Goal: Information Seeking & Learning: Learn about a topic

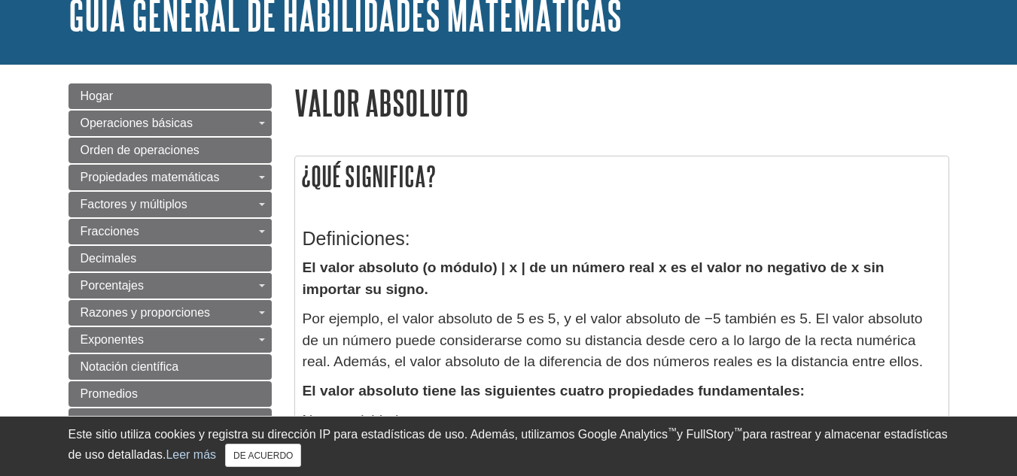
scroll to position [151, 0]
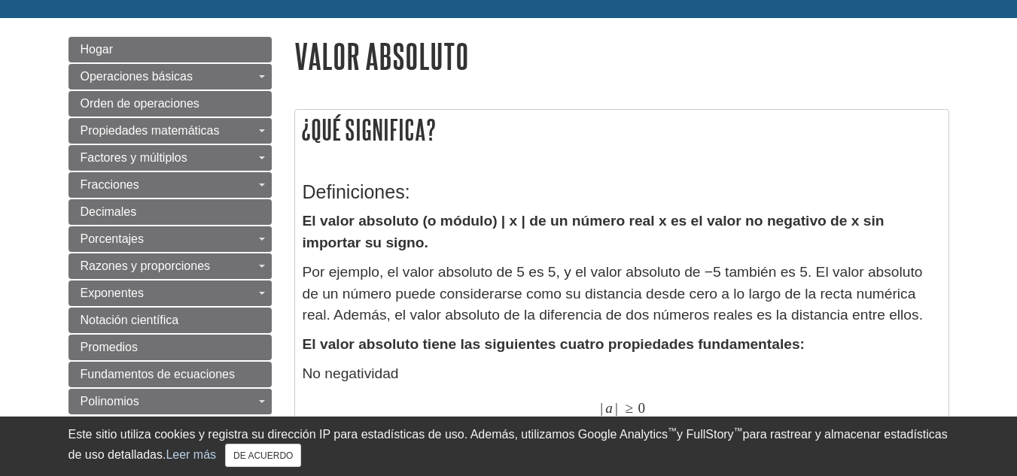
scroll to position [151, 0]
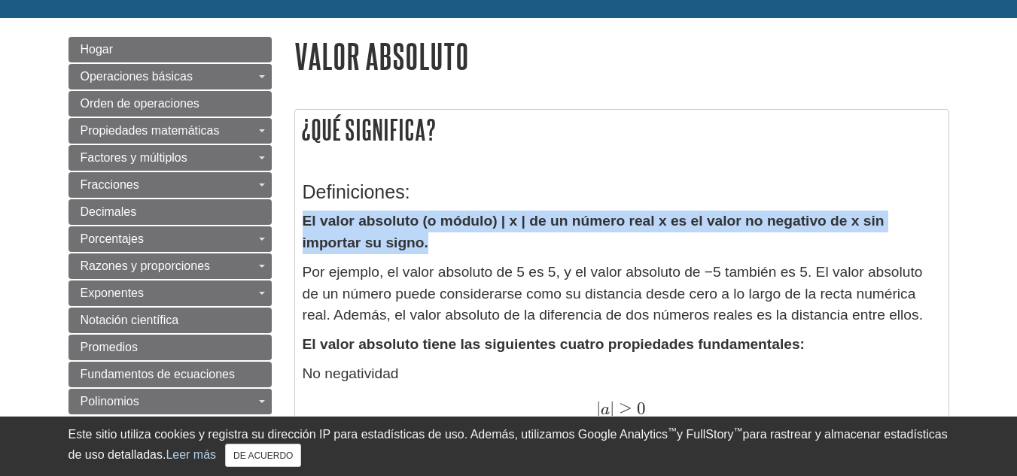
drag, startPoint x: 309, startPoint y: 222, endPoint x: 396, endPoint y: 242, distance: 88.9
click at [396, 242] on p "El valor absoluto (o módulo) | x | de un número real x es el valor no negativo …" at bounding box center [622, 233] width 638 height 44
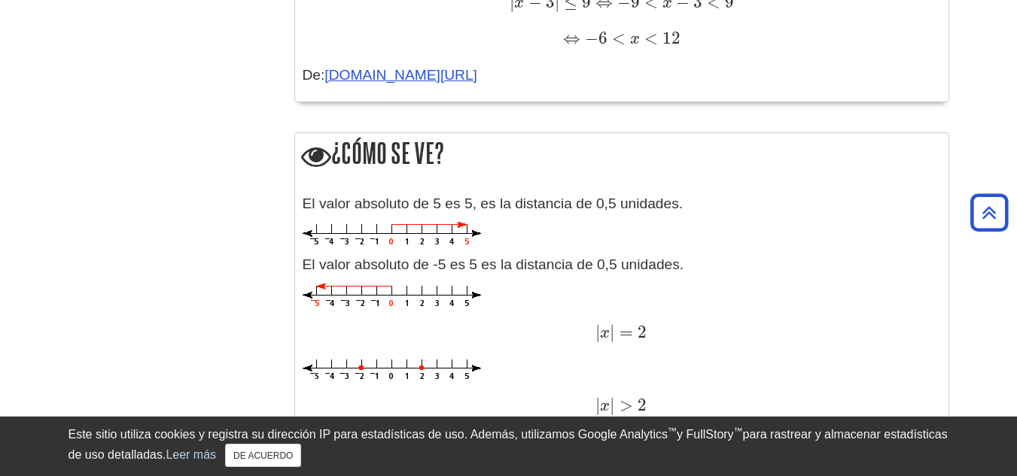
scroll to position [1581, 0]
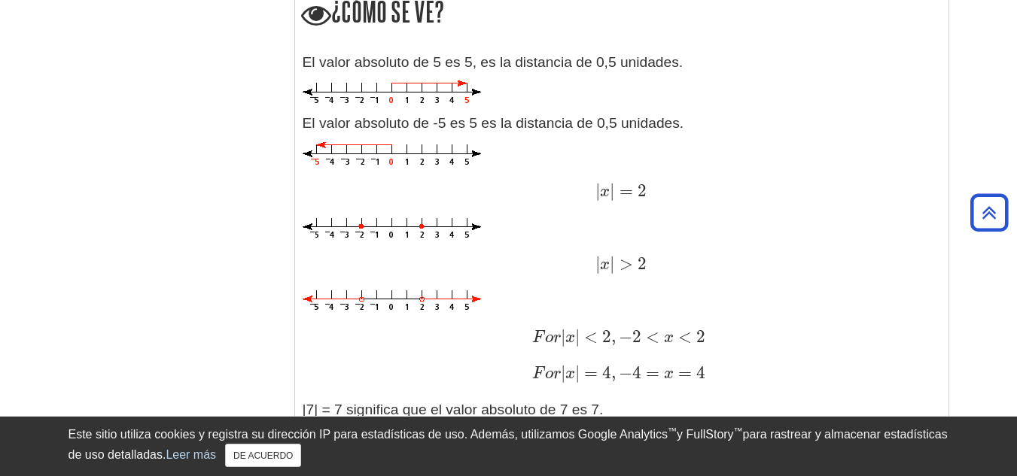
drag, startPoint x: 337, startPoint y: 147, endPoint x: 204, endPoint y: 181, distance: 137.6
click at [204, 181] on div "Menú [GEOGRAPHIC_DATA] Operaciones básicas Alternar menú desplegable Números ne…" at bounding box center [508, 71] width 903 height 2966
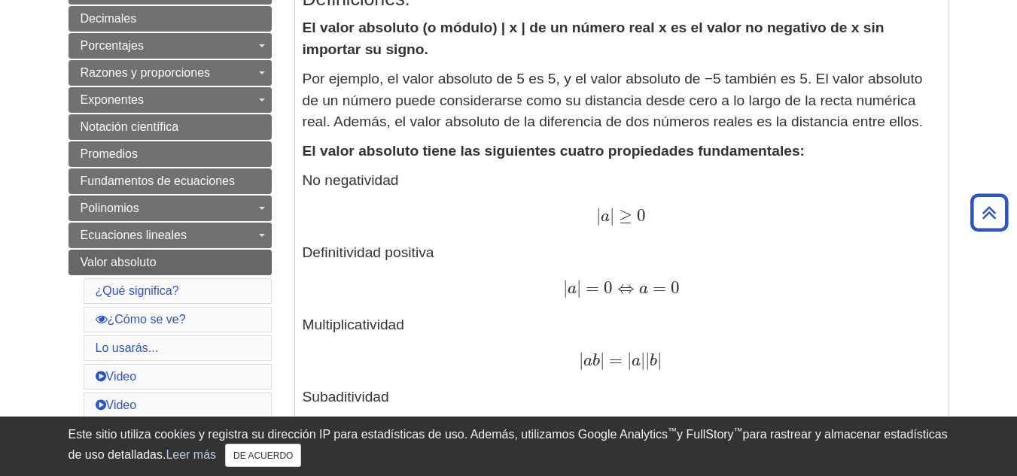
scroll to position [376, 0]
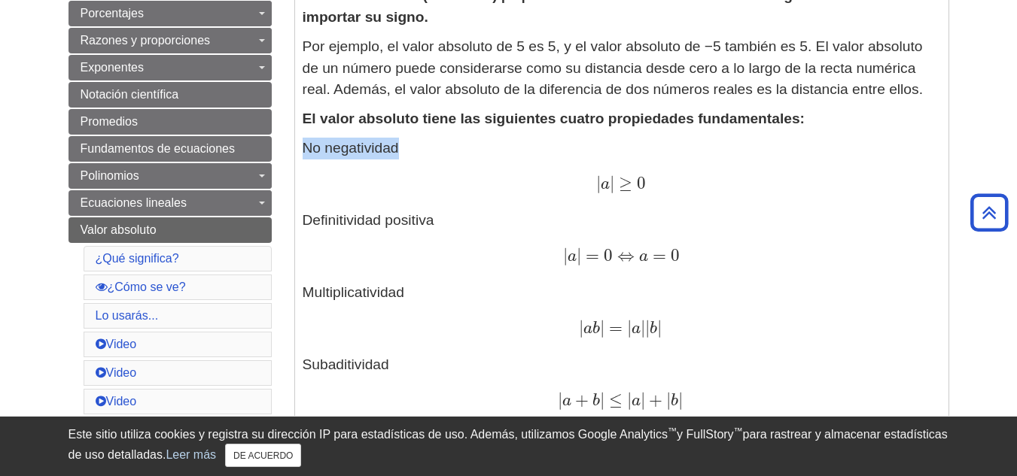
drag, startPoint x: 303, startPoint y: 147, endPoint x: 433, endPoint y: 153, distance: 130.3
click at [433, 153] on p "No negatividad | a | ≥ 0 | a | ≥ 0 Definitividad positiva | a | = 0 ⇔ a = 0 | a…" at bounding box center [622, 275] width 638 height 275
copy font "No negatividad"
click at [312, 232] on p "No negatividad | a | ≥ 0 | a | ≥ 0 Definitividad positiva | a | = 0 ⇔ a = 0 | a…" at bounding box center [622, 275] width 638 height 275
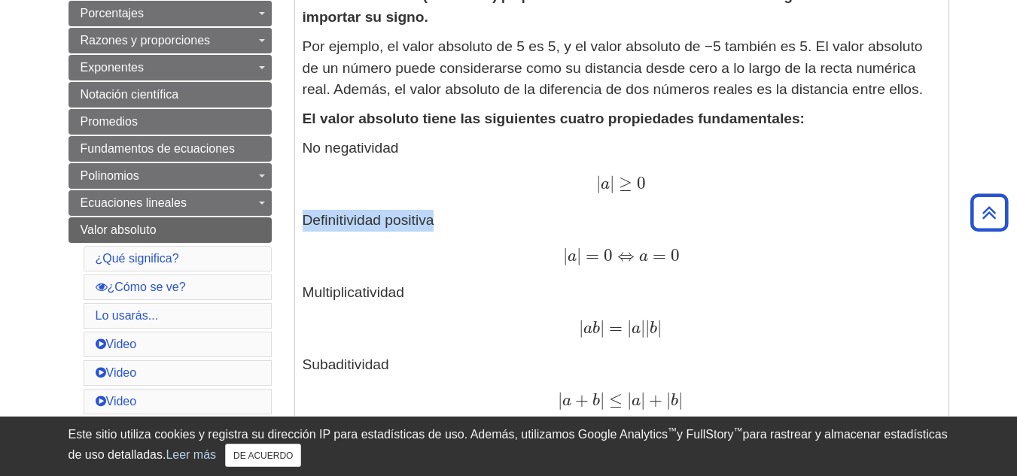
drag, startPoint x: 300, startPoint y: 211, endPoint x: 434, endPoint y: 215, distance: 134.8
copy font "Definitividad positiva"
drag, startPoint x: 592, startPoint y: 178, endPoint x: 666, endPoint y: 193, distance: 75.3
click at [666, 193] on div "| a | ≥ 0 | a | ≥ 0" at bounding box center [622, 185] width 638 height 22
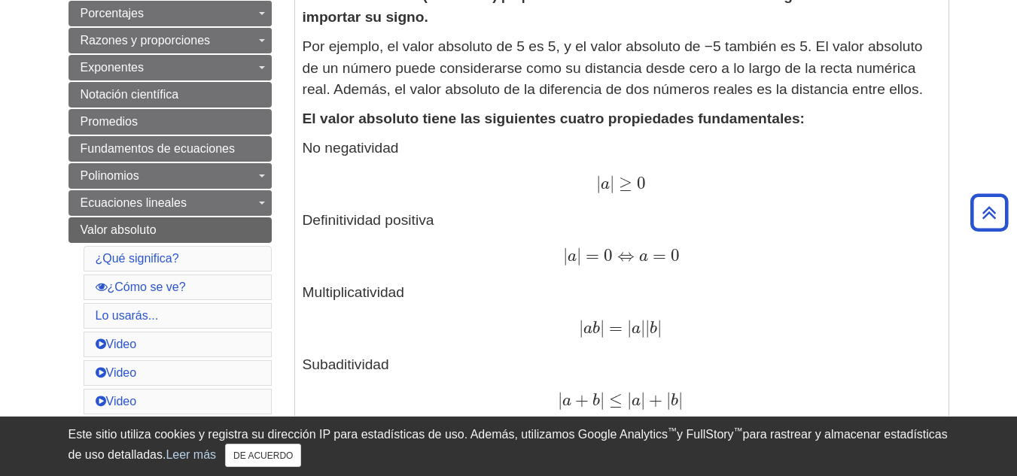
drag, startPoint x: 666, startPoint y: 193, endPoint x: 624, endPoint y: 221, distance: 50.9
click at [624, 221] on p "No negatividad | a | ≥ 0 | a | ≥ 0 Definitividad positiva | a | = 0 ⇔ a = 0 | a…" at bounding box center [622, 275] width 638 height 275
click at [590, 181] on div "| a | ≥ 0 | a | ≥ 0" at bounding box center [622, 185] width 638 height 22
drag, startPoint x: 595, startPoint y: 181, endPoint x: 677, endPoint y: 175, distance: 81.5
click at [677, 175] on div "| a | ≥ 0 | a | ≥ 0" at bounding box center [622, 185] width 638 height 22
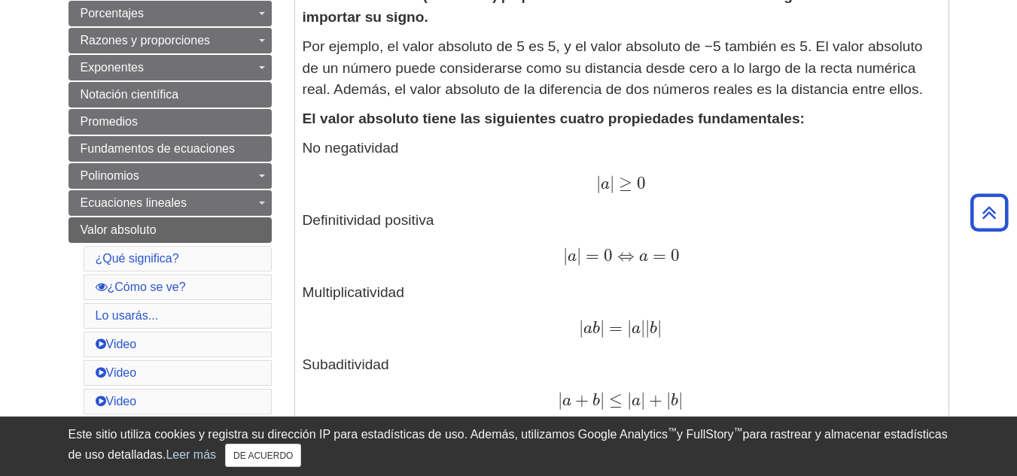
drag, startPoint x: 677, startPoint y: 175, endPoint x: 613, endPoint y: 181, distance: 64.3
click at [610, 181] on font "a" at bounding box center [605, 184] width 9 height 17
drag, startPoint x: 592, startPoint y: 181, endPoint x: 664, endPoint y: 175, distance: 71.7
click at [664, 175] on div "| a | ≥ 0 | a | ≥ 0" at bounding box center [622, 185] width 638 height 22
drag, startPoint x: 659, startPoint y: 175, endPoint x: 612, endPoint y: 185, distance: 48.4
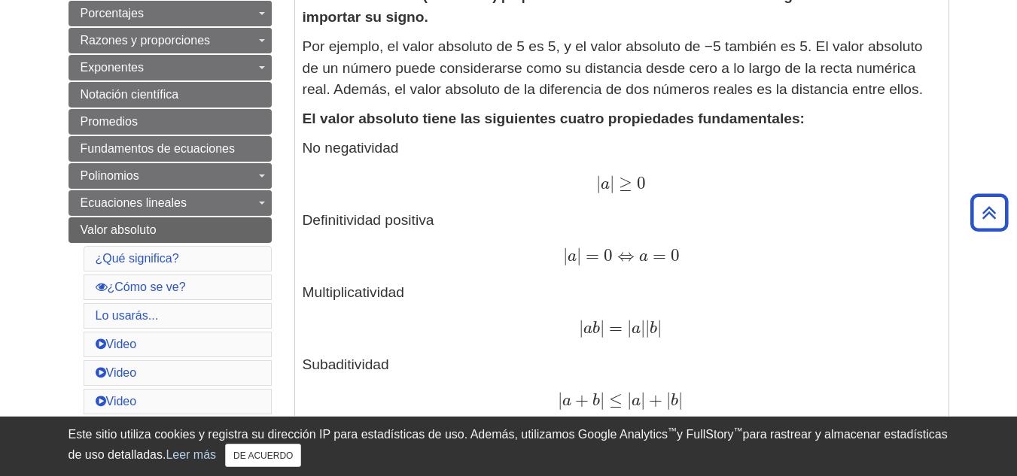
click at [610, 185] on font "a" at bounding box center [605, 184] width 9 height 17
click at [595, 181] on div "| a | ≥ 0 | a | ≥ 0" at bounding box center [622, 185] width 638 height 22
drag, startPoint x: 595, startPoint y: 179, endPoint x: 661, endPoint y: 176, distance: 66.3
click at [661, 176] on div "| a | ≥ 0 | a | ≥ 0" at bounding box center [622, 185] width 638 height 22
drag, startPoint x: 661, startPoint y: 176, endPoint x: 622, endPoint y: 176, distance: 39.1
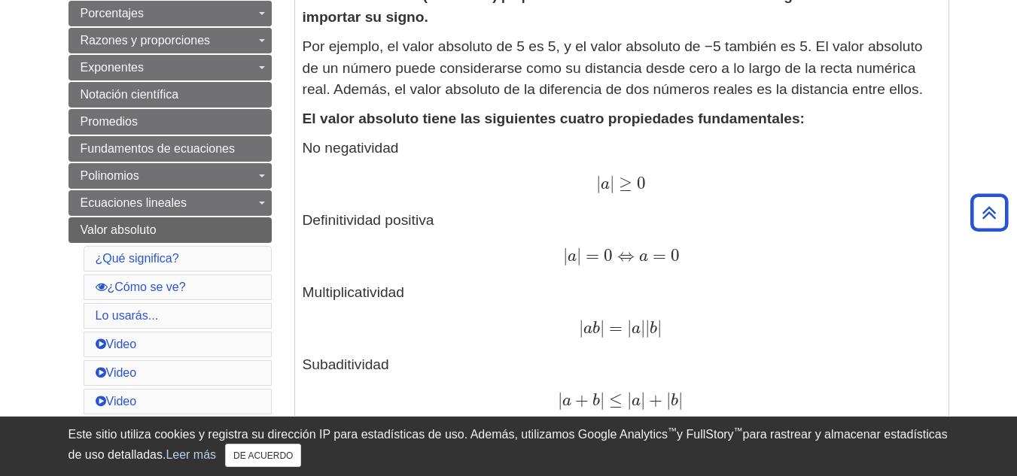
click at [614, 176] on font "|" at bounding box center [612, 183] width 5 height 20
click at [595, 174] on div "| a | ≥ 0 | a | ≥ 0" at bounding box center [622, 185] width 638 height 22
drag, startPoint x: 596, startPoint y: 181, endPoint x: 657, endPoint y: 176, distance: 61.1
click at [646, 176] on span "| a | ≥ 0" at bounding box center [621, 183] width 50 height 20
drag, startPoint x: 683, startPoint y: 159, endPoint x: 618, endPoint y: 195, distance: 74.8
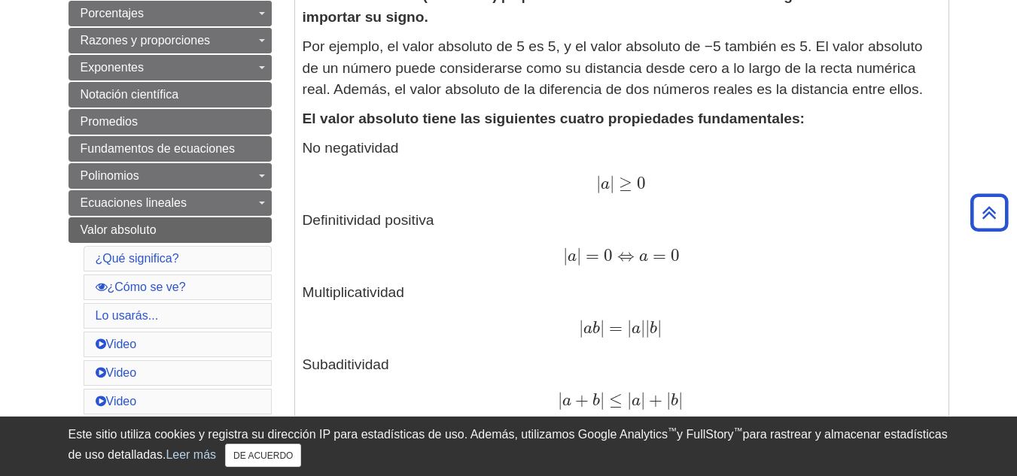
drag, startPoint x: 618, startPoint y: 195, endPoint x: 567, endPoint y: 183, distance: 52.6
drag, startPoint x: 567, startPoint y: 183, endPoint x: 909, endPoint y: 118, distance: 348.5
click at [909, 118] on p "El valor absoluto tiene las siguientes cuatro propiedades fundamentales:" at bounding box center [622, 119] width 638 height 22
drag, startPoint x: 592, startPoint y: 184, endPoint x: 686, endPoint y: 184, distance: 94.1
click at [686, 184] on div "| a | ≥ 0 | a | ≥ 0" at bounding box center [622, 185] width 638 height 22
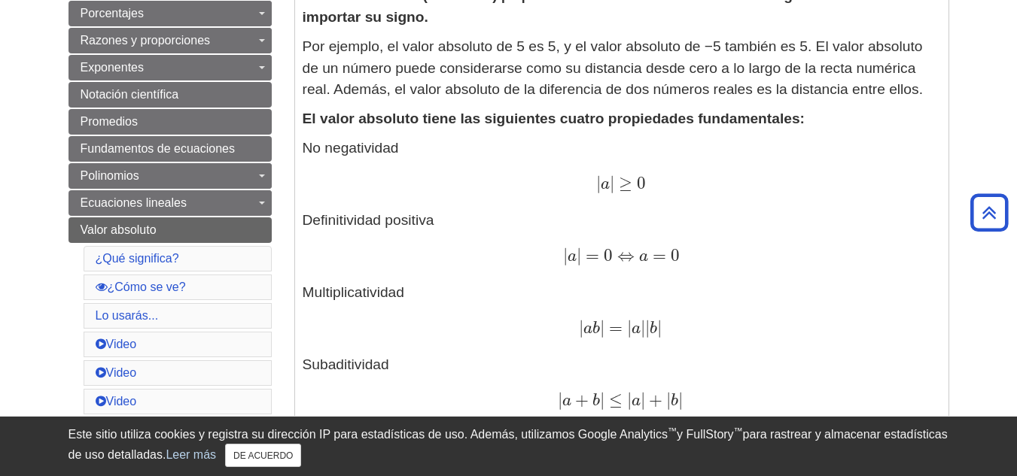
drag, startPoint x: 659, startPoint y: 178, endPoint x: 617, endPoint y: 177, distance: 42.2
drag, startPoint x: 598, startPoint y: 185, endPoint x: 664, endPoint y: 180, distance: 66.4
click at [664, 180] on div "| a | ≥ 0 | a | ≥ 0" at bounding box center [622, 185] width 638 height 22
drag, startPoint x: 664, startPoint y: 179, endPoint x: 647, endPoint y: 177, distance: 17.5
click at [646, 177] on span "0" at bounding box center [639, 183] width 14 height 20
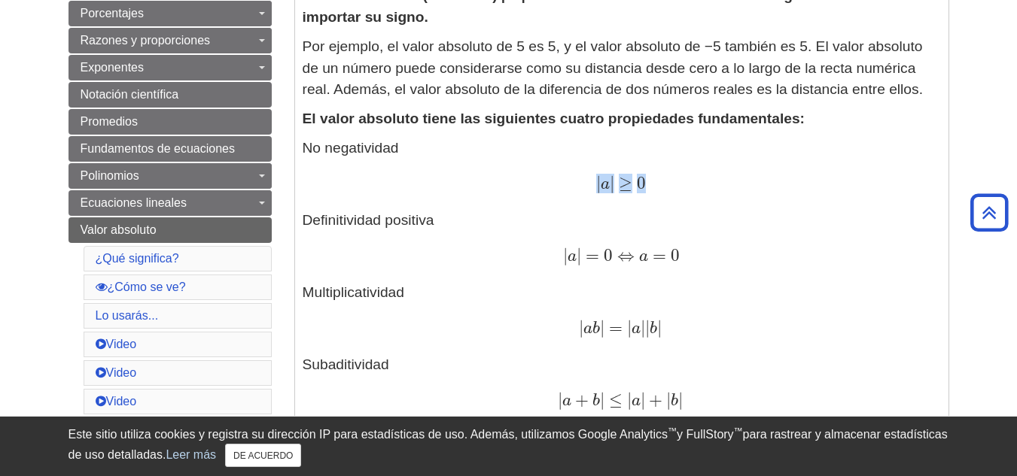
click at [659, 180] on div "| a | ≥ 0 | a | ≥ 0" at bounding box center [622, 185] width 638 height 22
drag, startPoint x: 659, startPoint y: 179, endPoint x: 637, endPoint y: 173, distance: 23.4
click at [637, 174] on div "| a | ≥ 0 | a | ≥ 0" at bounding box center [622, 185] width 638 height 22
click at [659, 180] on div "| a | ≥ 0 | a | ≥ 0" at bounding box center [622, 185] width 638 height 22
drag, startPoint x: 659, startPoint y: 180, endPoint x: 628, endPoint y: 185, distance: 31.3
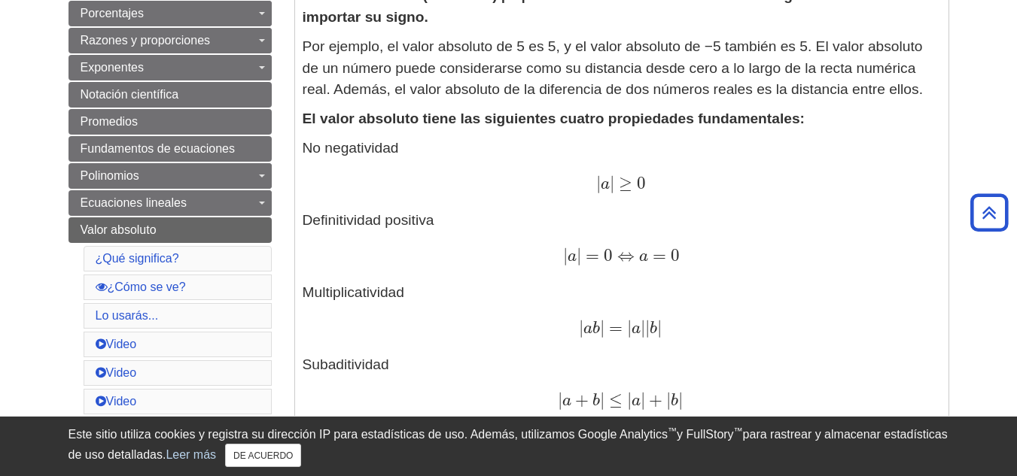
click at [628, 185] on font "≥" at bounding box center [626, 183] width 14 height 20
click at [646, 175] on font "0" at bounding box center [641, 183] width 9 height 20
drag, startPoint x: 596, startPoint y: 178, endPoint x: 653, endPoint y: 178, distance: 56.5
click at [646, 178] on span "| a | ≥ 0" at bounding box center [621, 183] width 50 height 20
click at [747, 187] on div "| a | ≥ 0 | a | ≥ 0" at bounding box center [622, 185] width 638 height 22
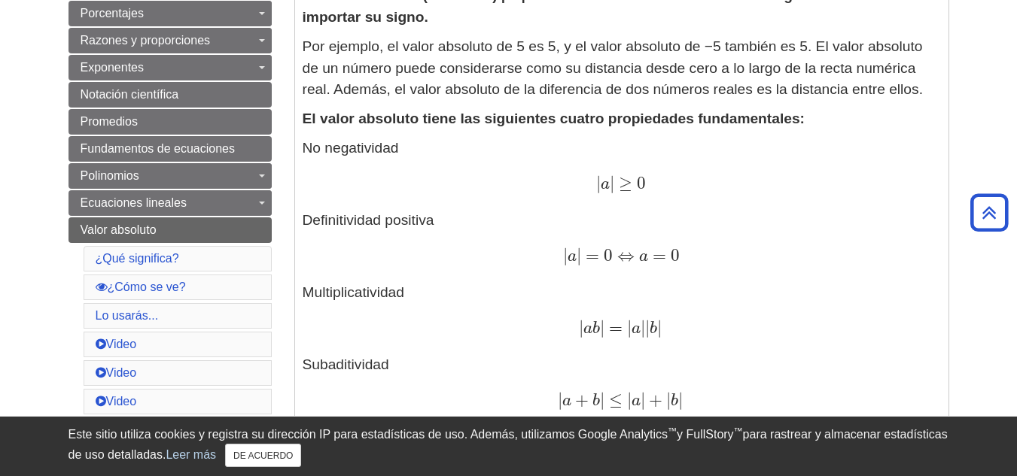
click at [662, 182] on div "| a | ≥ 0 | a | ≥ 0" at bounding box center [622, 185] width 638 height 22
drag, startPoint x: 662, startPoint y: 182, endPoint x: 634, endPoint y: 173, distance: 28.6
click at [634, 174] on div "| a | ≥ 0 | a | ≥ 0" at bounding box center [622, 185] width 638 height 22
click at [599, 178] on font "|" at bounding box center [598, 183] width 5 height 20
drag, startPoint x: 599, startPoint y: 178, endPoint x: 651, endPoint y: 190, distance: 53.3
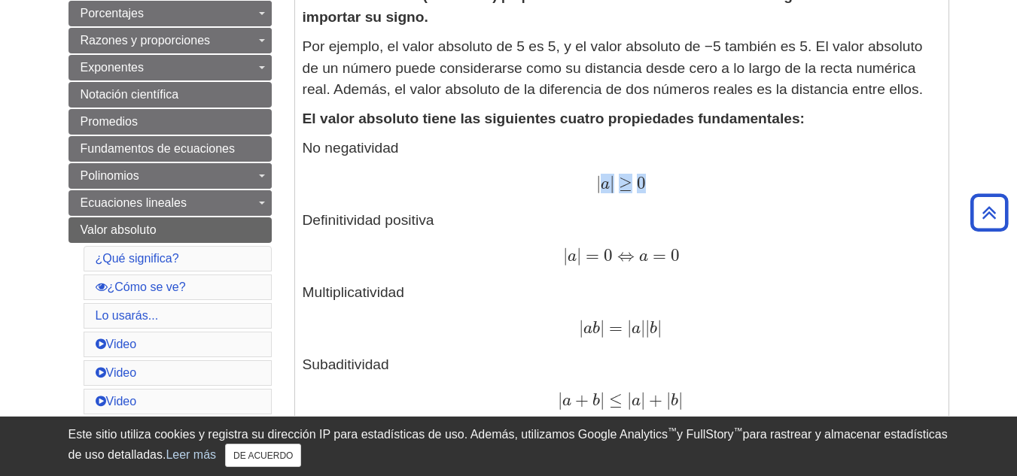
click at [646, 190] on span "| a | ≥ 0" at bounding box center [621, 183] width 50 height 20
drag, startPoint x: 595, startPoint y: 179, endPoint x: 659, endPoint y: 186, distance: 63.6
click at [646, 186] on span "| a | ≥ 0" at bounding box center [621, 183] width 50 height 20
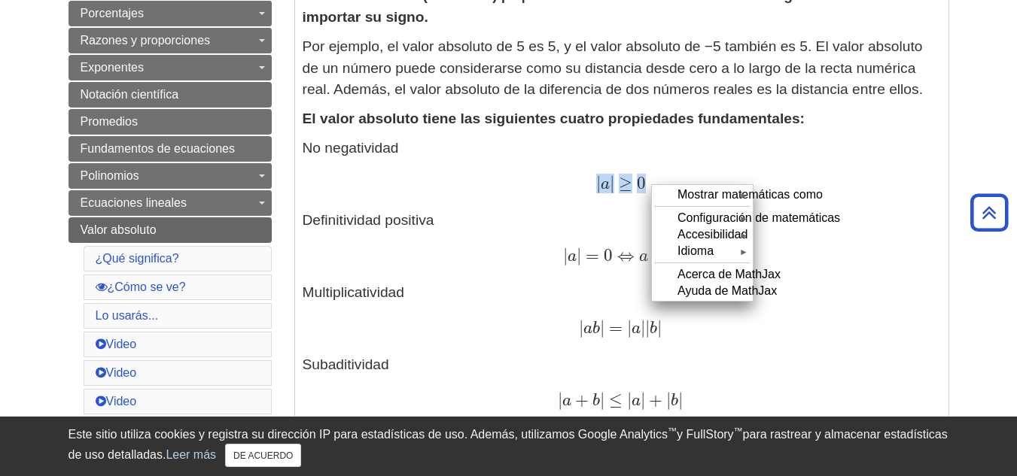
drag, startPoint x: 650, startPoint y: 184, endPoint x: 557, endPoint y: 159, distance: 96.8
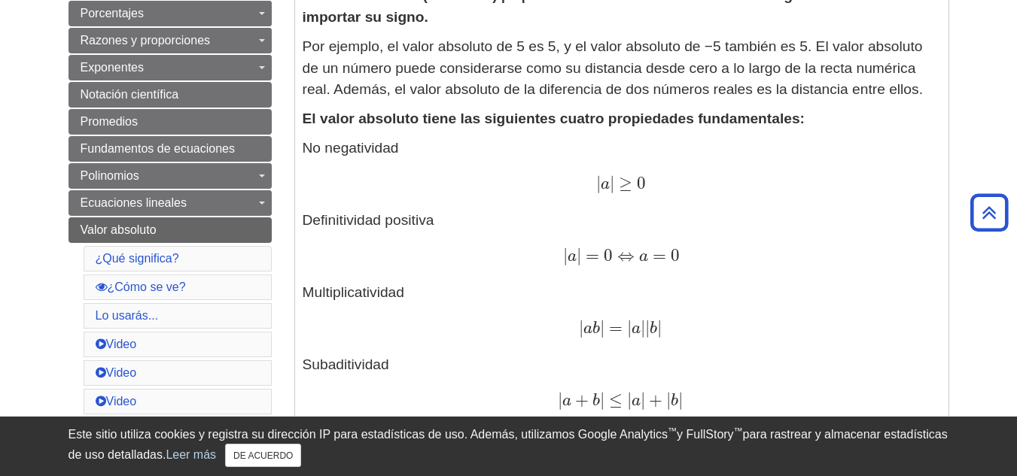
drag, startPoint x: 604, startPoint y: 173, endPoint x: 582, endPoint y: 163, distance: 24.6
click at [582, 163] on p "No negatividad | a | ≥ 0 | a | ≥ 0 Definitividad positiva | a | = 0 ⇔ a = 0 | a…" at bounding box center [622, 275] width 638 height 275
click at [634, 203] on p "No negatividad | a | ≥ 0 | a | ≥ 0 Definitividad positiva | a | = 0 ⇔ a = 0 | a…" at bounding box center [622, 275] width 638 height 275
click at [634, 201] on p "No negatividad | a | ≥ 0 | a | ≥ 0 Definitividad positiva | a | = 0 ⇔ a = 0 | a…" at bounding box center [622, 275] width 638 height 275
drag, startPoint x: 599, startPoint y: 178, endPoint x: 665, endPoint y: 183, distance: 66.4
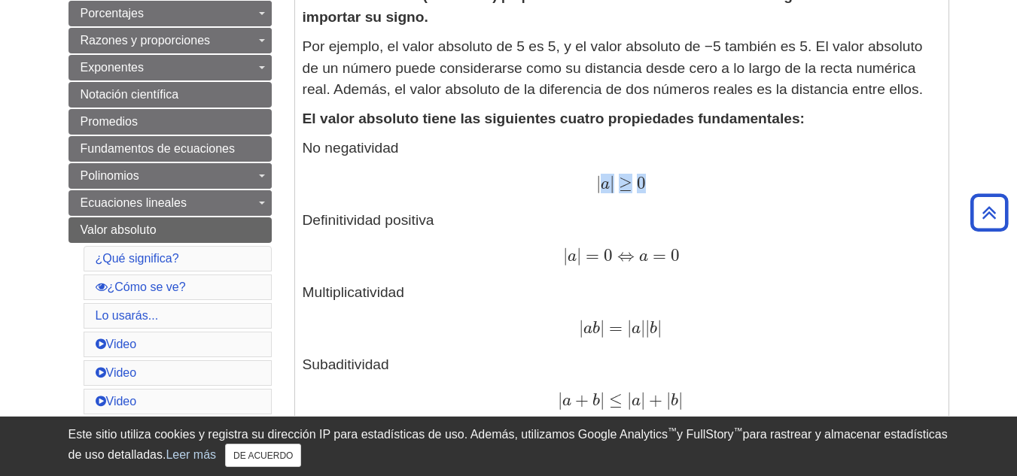
click at [665, 183] on div "| a | ≥ 0 | a | ≥ 0" at bounding box center [622, 185] width 638 height 22
click at [595, 170] on p "No negatividad | a | ≥ 0 | a | ≥ 0 Definitividad positiva | a | = 0 ⇔ a = 0 | a…" at bounding box center [622, 275] width 638 height 275
click at [592, 181] on div "| a | ≥ 0 | a | ≥ 0" at bounding box center [622, 185] width 638 height 22
drag, startPoint x: 592, startPoint y: 178, endPoint x: 660, endPoint y: 178, distance: 67.7
click at [660, 178] on div "| a | ≥ 0 | a | ≥ 0" at bounding box center [622, 185] width 638 height 22
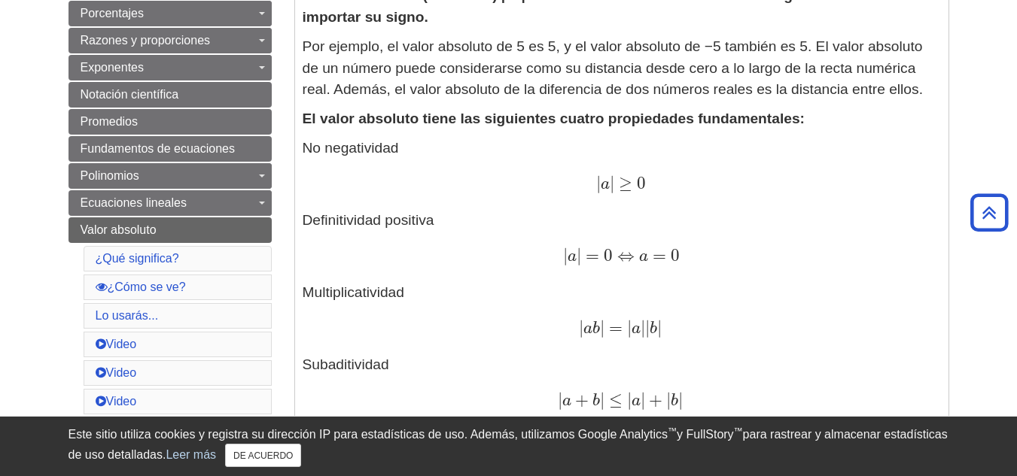
click at [661, 178] on div "| a | ≥ 0 | a | ≥ 0" at bounding box center [622, 185] width 638 height 22
click at [662, 178] on div "| a | ≥ 0 | a | ≥ 0" at bounding box center [622, 185] width 638 height 22
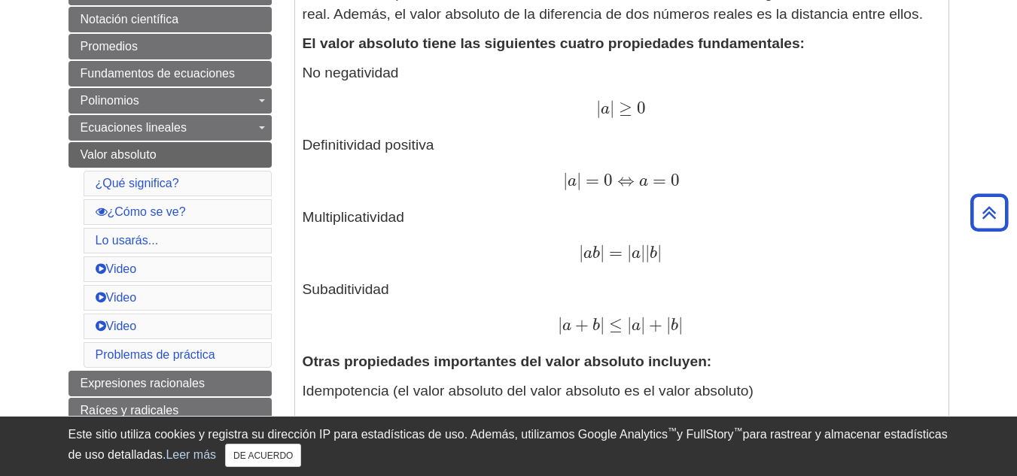
scroll to position [527, 0]
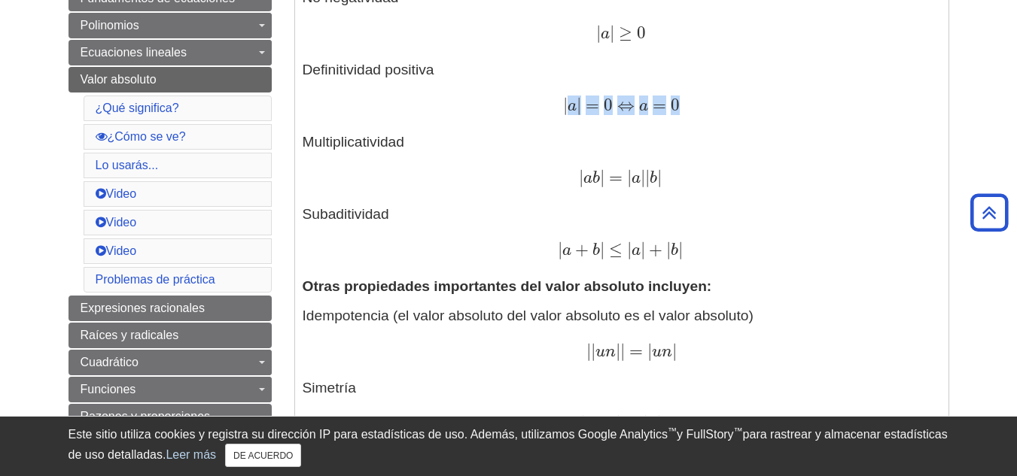
drag, startPoint x: 571, startPoint y: 101, endPoint x: 691, endPoint y: 101, distance: 119.7
click at [680, 101] on span "| a | = 0 ⇔ a = 0" at bounding box center [621, 105] width 117 height 20
click at [558, 102] on div "| a | = 0 ⇔ a = 0 | a | = 0 ⇔ a = 0" at bounding box center [622, 107] width 638 height 22
drag, startPoint x: 556, startPoint y: 100, endPoint x: 689, endPoint y: 95, distance: 133.3
click at [689, 96] on div "| a | = 0 ⇔ a = 0 | a | = 0 ⇔ a = 0" at bounding box center [622, 107] width 638 height 22
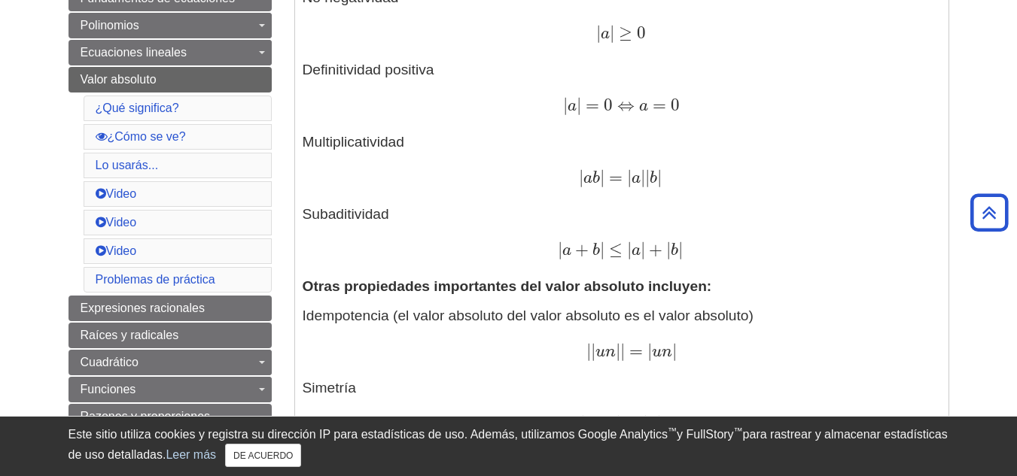
click at [446, 106] on div "| a | = 0 ⇔ a = 0 | a | = 0 ⇔ a = 0" at bounding box center [622, 107] width 638 height 22
